Goal: Task Accomplishment & Management: Use online tool/utility

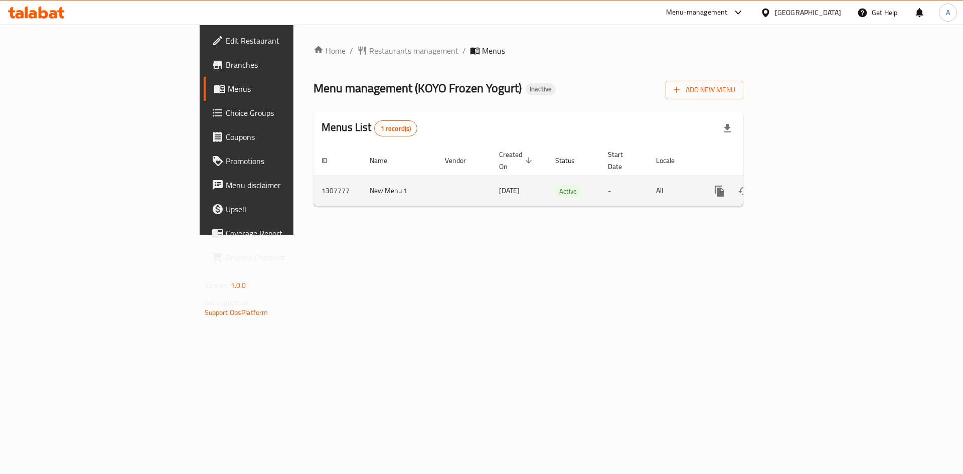
click at [798, 185] on icon "enhanced table" at bounding box center [792, 191] width 12 height 12
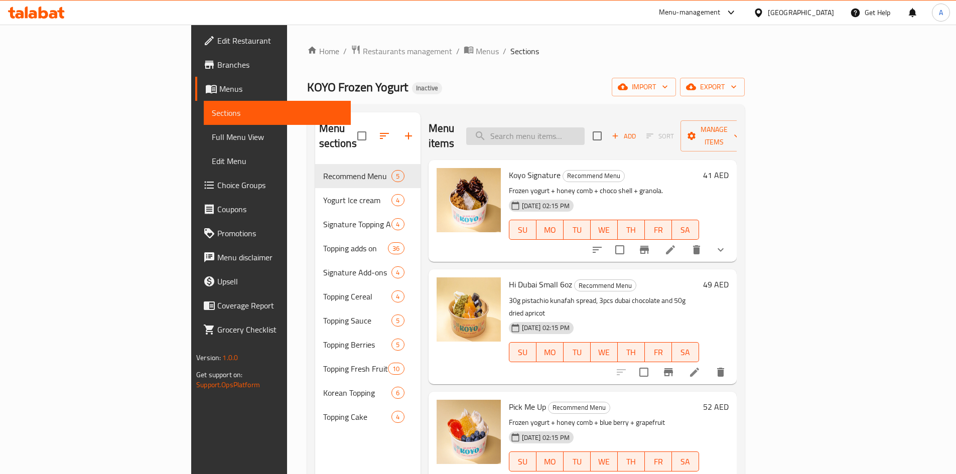
click at [576, 128] on input "search" at bounding box center [525, 136] width 118 height 18
paste input "Honey"
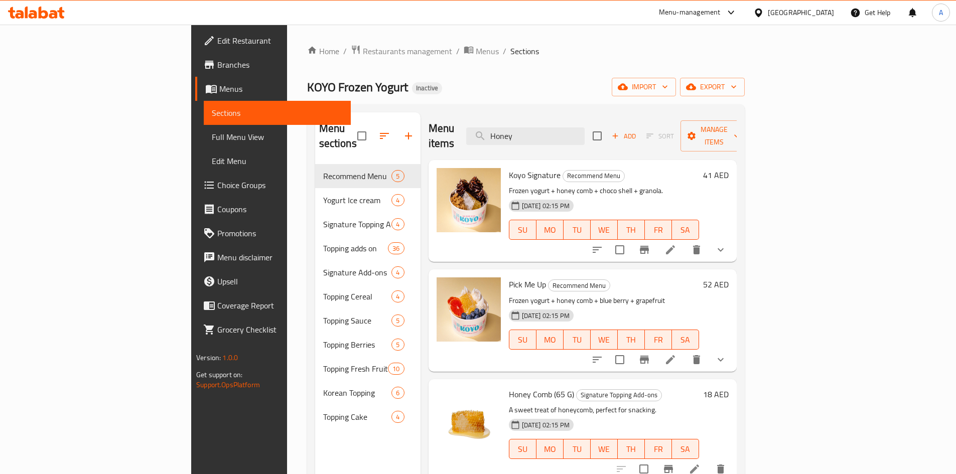
drag, startPoint x: 590, startPoint y: 136, endPoint x: 432, endPoint y: 133, distance: 157.6
click at [432, 133] on div "Menu items Honey Add Sort Manage items" at bounding box center [582, 136] width 308 height 48
paste input "Walnut (30g)"
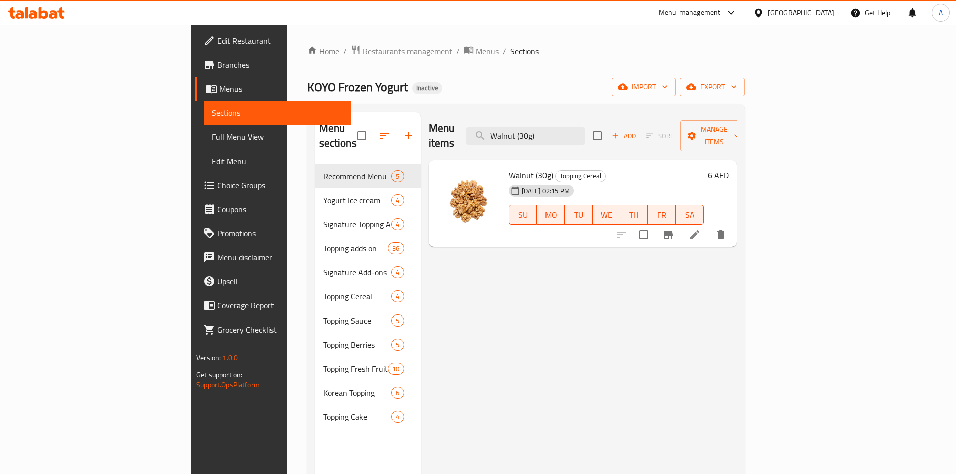
drag, startPoint x: 608, startPoint y: 128, endPoint x: 461, endPoint y: 127, distance: 146.5
click at [461, 127] on div "Menu items Walnut (30g) Add Sort Manage items" at bounding box center [582, 136] width 308 height 48
paste input "Honey Comb (65"
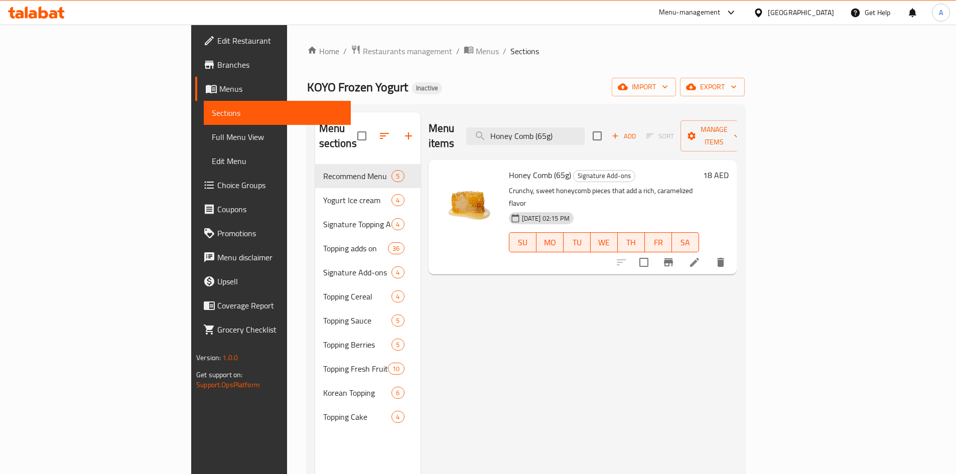
drag, startPoint x: 478, startPoint y: 124, endPoint x: 466, endPoint y: 124, distance: 12.0
click at [466, 124] on div "Menu items Honey Comb (65g) Add Sort Manage items" at bounding box center [582, 136] width 308 height 48
click at [585, 128] on input "Honey Comb (65g)" at bounding box center [525, 136] width 118 height 18
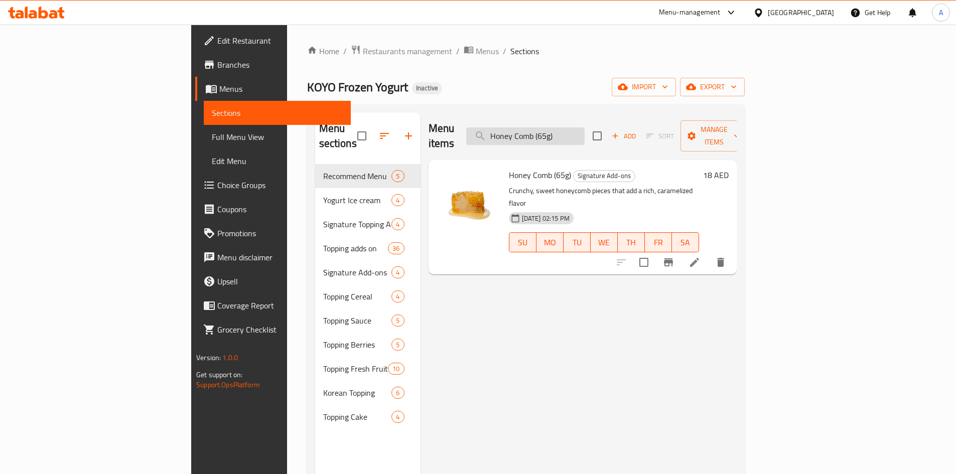
paste input "Kunafa Chocolate Bite (3pcs)"
click at [585, 127] on input "Kunafa Chocolate Bite (3pcs)" at bounding box center [525, 136] width 118 height 18
paste input "Walnut (30g"
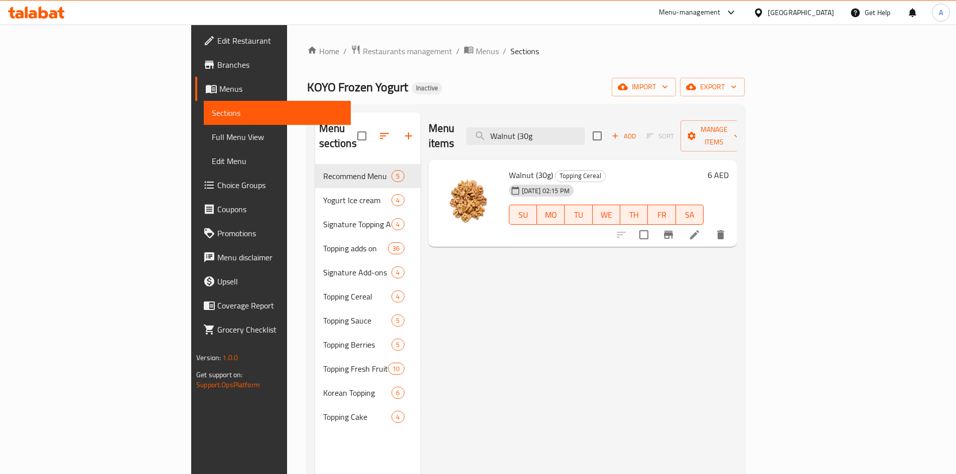
drag, startPoint x: 544, startPoint y: 129, endPoint x: 481, endPoint y: 129, distance: 63.2
click at [501, 129] on div "Menu items Walnut (30g Add Sort Manage items" at bounding box center [582, 136] width 308 height 48
paste input "Granola (30g)"
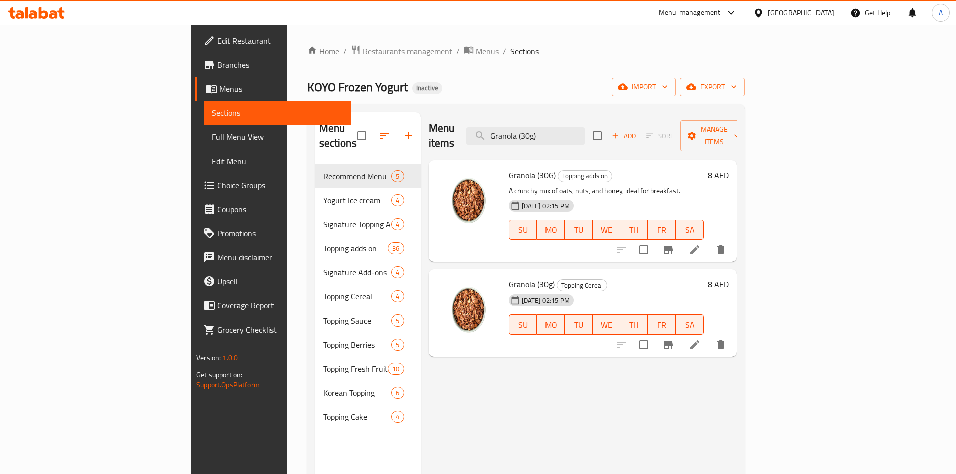
drag, startPoint x: 604, startPoint y: 129, endPoint x: 388, endPoint y: 128, distance: 215.8
click at [428, 128] on div "Menu items Granola (30g) Add Sort Manage items" at bounding box center [582, 136] width 308 height 48
paste input "Pistachio Spread (30g) – Smooth, nutty pistachio spread with a mildly sweet tas…"
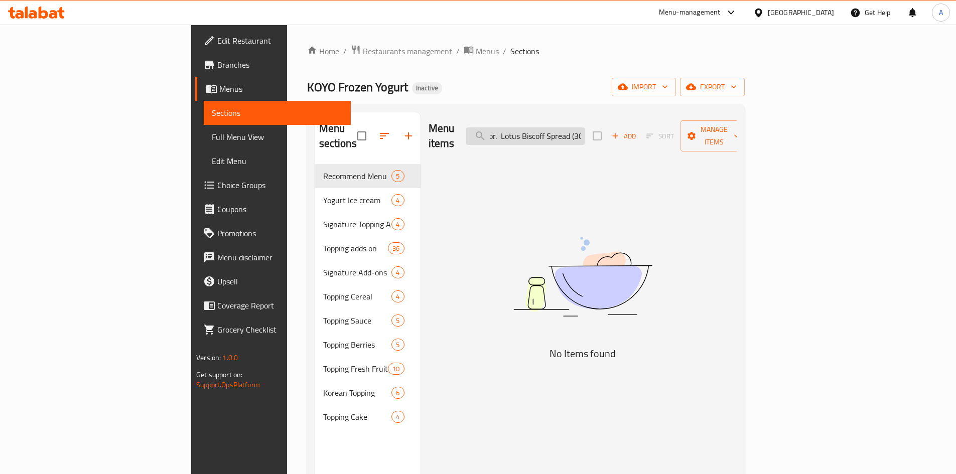
click at [565, 132] on input "Pistachio Spread (30g) – Smooth, nutty pistachio spread with a mildly sweet tas…" at bounding box center [525, 136] width 118 height 18
click at [580, 131] on input "Pistachio Spread (30g) – Smooth, nutty pistachio spread with a mildly sweet tas…" at bounding box center [525, 136] width 118 height 18
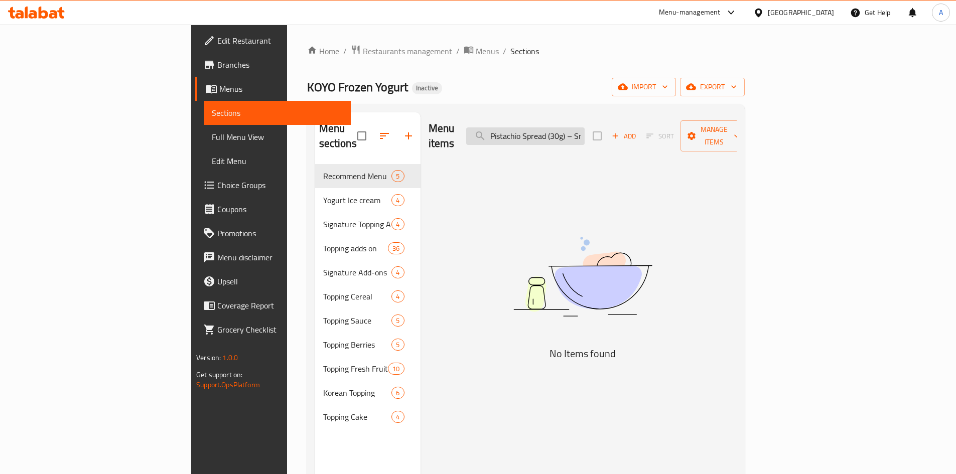
paste input "Lotus Biscoff Spread (30g)"
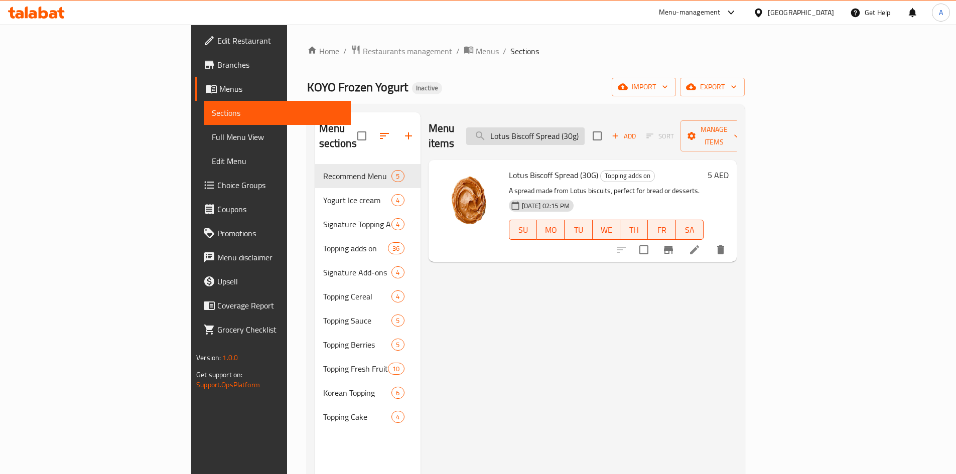
click at [573, 127] on input "Lotus Biscoff Spread (30g)" at bounding box center [525, 136] width 118 height 18
paste input "Honey"
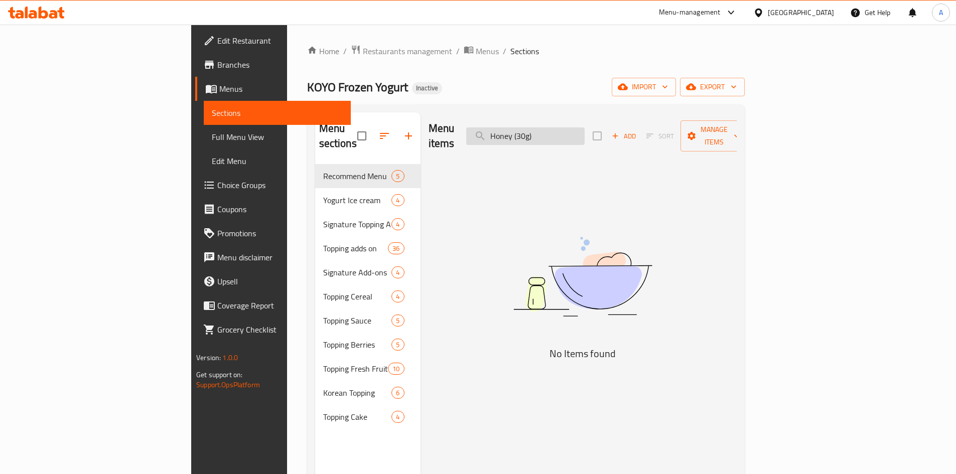
click at [560, 131] on input "Honey (30g)" at bounding box center [525, 136] width 118 height 18
click at [585, 129] on input "Honey (30g)" at bounding box center [525, 136] width 118 height 18
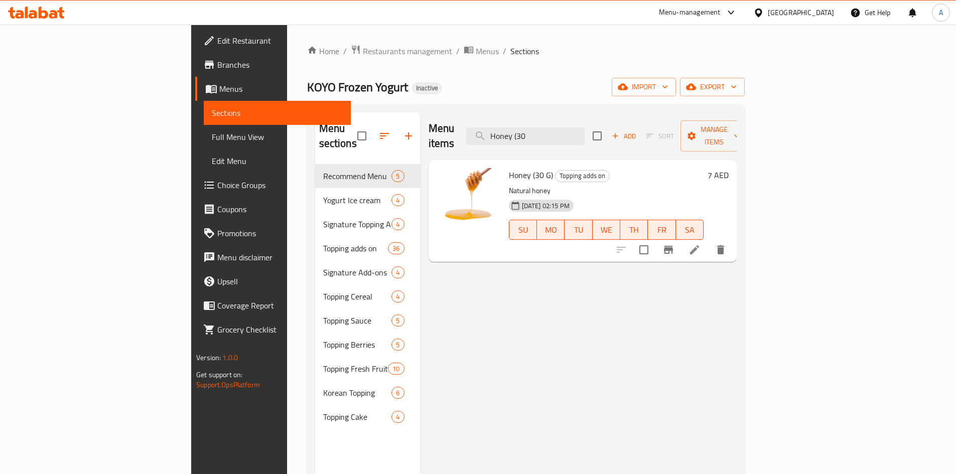
drag, startPoint x: 612, startPoint y: 129, endPoint x: 468, endPoint y: 123, distance: 144.1
click at [470, 123] on div "Menu items Honey (30 Add Sort Manage items" at bounding box center [582, 136] width 308 height 48
paste input "Walnut (30g"
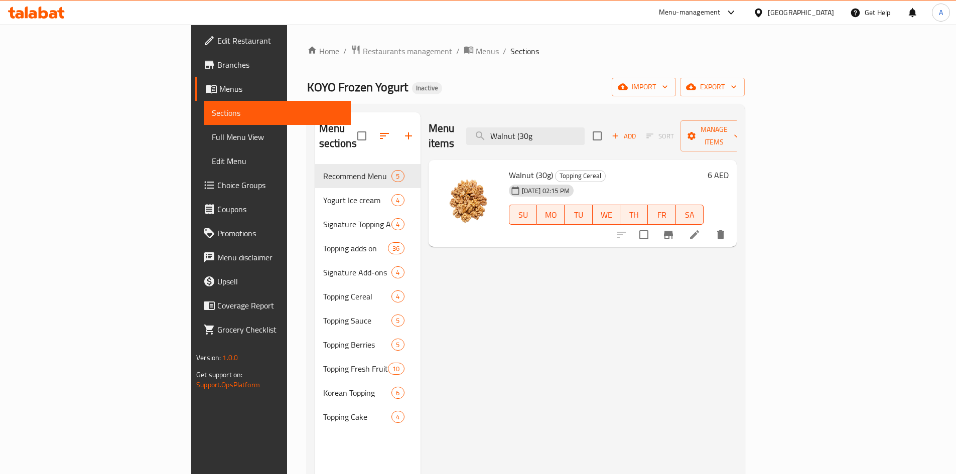
drag, startPoint x: 605, startPoint y: 127, endPoint x: 437, endPoint y: 129, distance: 168.1
click at [437, 129] on div "Menu items Walnut (30g Add Sort Manage items" at bounding box center [582, 136] width 308 height 48
paste input "Oreo Cereal (2"
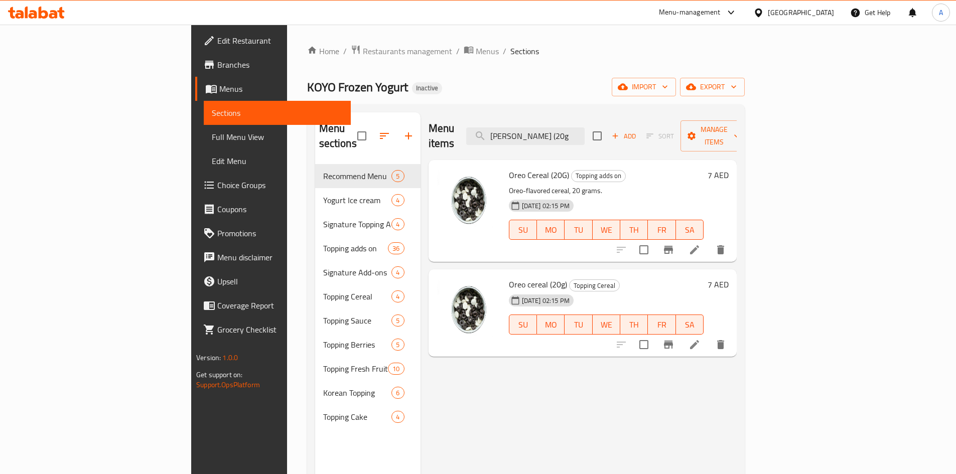
type input "[PERSON_NAME] (20g"
drag, startPoint x: 627, startPoint y: 127, endPoint x: 466, endPoint y: 127, distance: 161.1
click at [466, 127] on div "Menu items Oreo Cereal (20g Add Sort Manage items" at bounding box center [582, 136] width 308 height 48
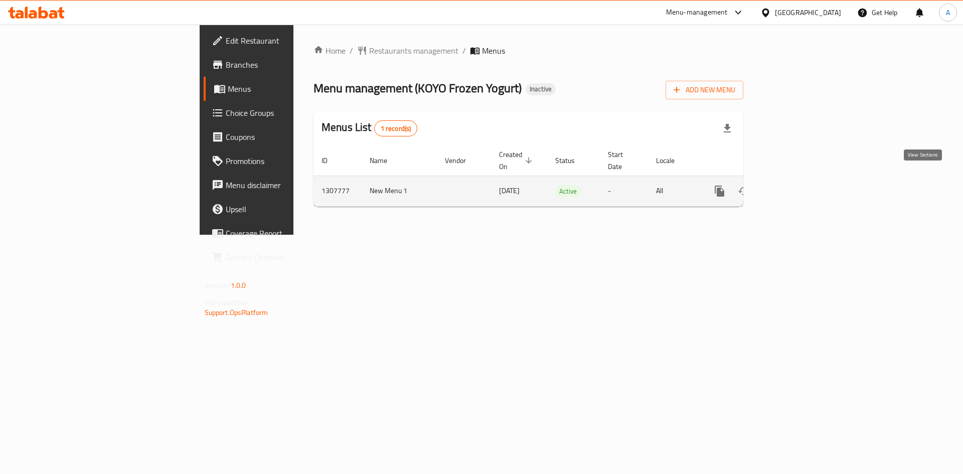
click at [798, 185] on icon "enhanced table" at bounding box center [792, 191] width 12 height 12
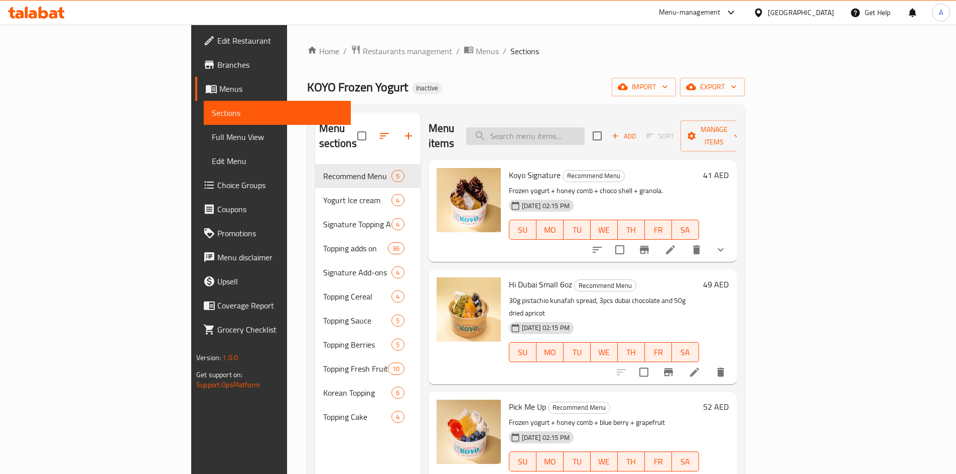
click at [585, 131] on input "search" at bounding box center [525, 136] width 118 height 18
paste input "Honey (30g)"
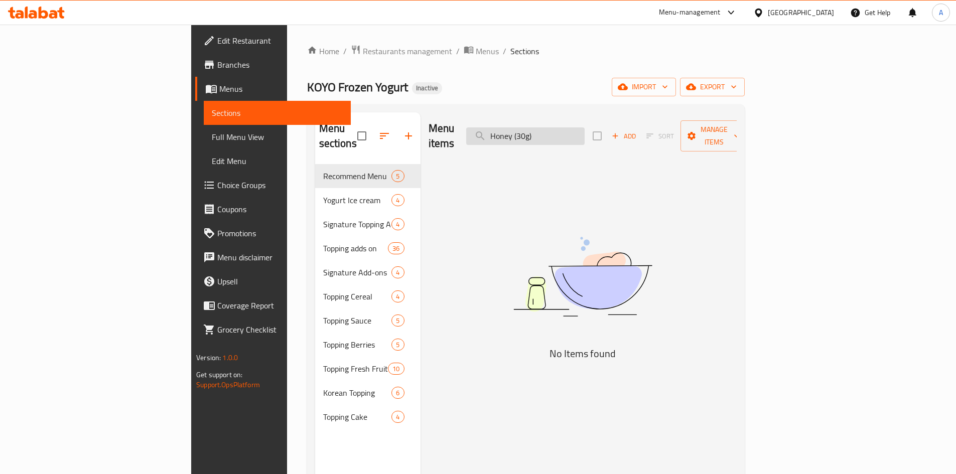
drag, startPoint x: 562, startPoint y: 130, endPoint x: 589, endPoint y: 159, distance: 39.1
click at [563, 130] on input "Honey (30g)" at bounding box center [525, 136] width 118 height 18
drag, startPoint x: 604, startPoint y: 129, endPoint x: 494, endPoint y: 129, distance: 109.9
click at [494, 129] on div "Menu items oney (30g) Add Sort Manage items" at bounding box center [582, 136] width 308 height 48
paste input "H"
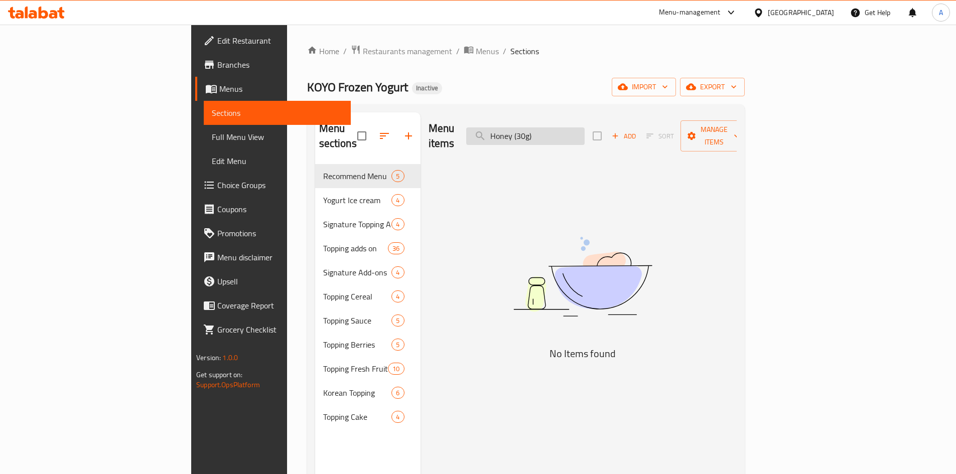
click at [584, 129] on input "Honey (30g)" at bounding box center [525, 136] width 118 height 18
click at [585, 129] on input "Honey (30g)" at bounding box center [525, 136] width 118 height 18
click at [585, 127] on input "Honey (30g" at bounding box center [525, 136] width 118 height 18
click at [585, 135] on input "Honey 30g" at bounding box center [525, 136] width 118 height 18
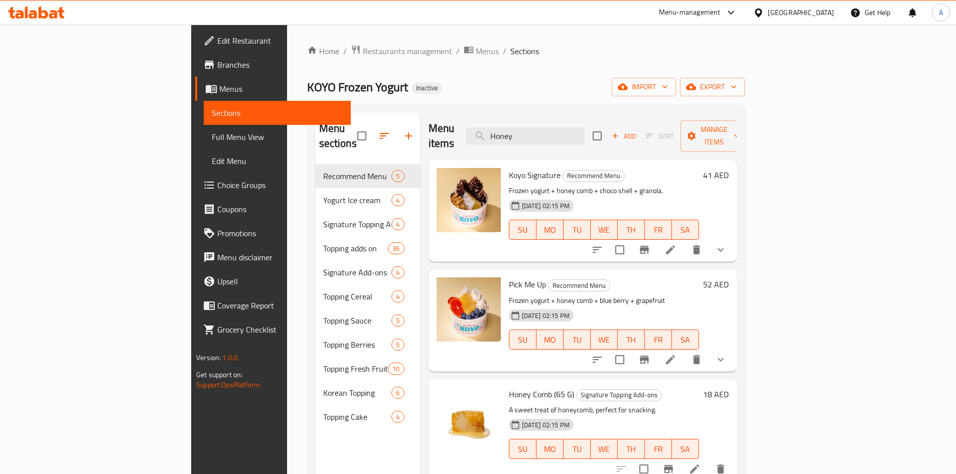
drag, startPoint x: 489, startPoint y: 126, endPoint x: 470, endPoint y: 125, distance: 19.1
click at [471, 126] on div "Menu items Honey Add Sort Manage items" at bounding box center [582, 136] width 308 height 48
paste input "(30g)"
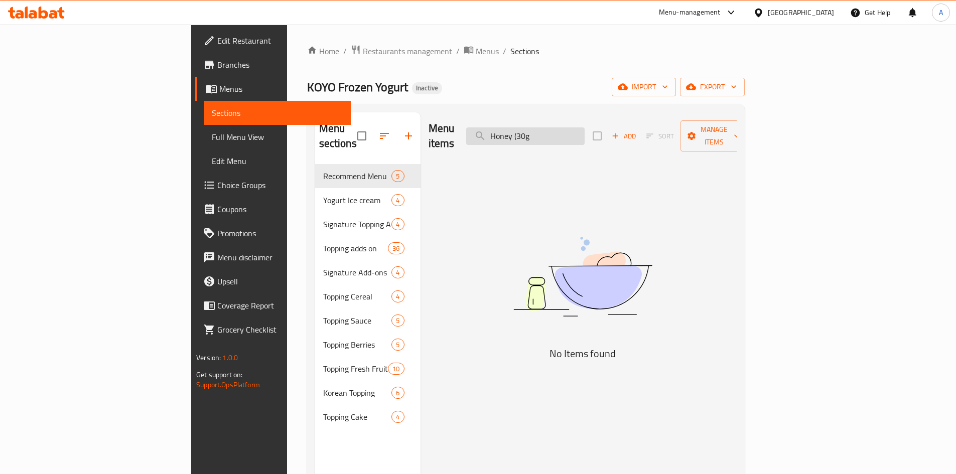
click at [585, 129] on input "Honey (30g" at bounding box center [525, 136] width 118 height 18
click at [585, 129] on input "Honey 30g" at bounding box center [525, 136] width 118 height 18
type input "Honey"
click at [628, 87] on div "KOYO Frozen Yogurt Inactive import export" at bounding box center [526, 87] width 438 height 19
